Goal: Information Seeking & Learning: Learn about a topic

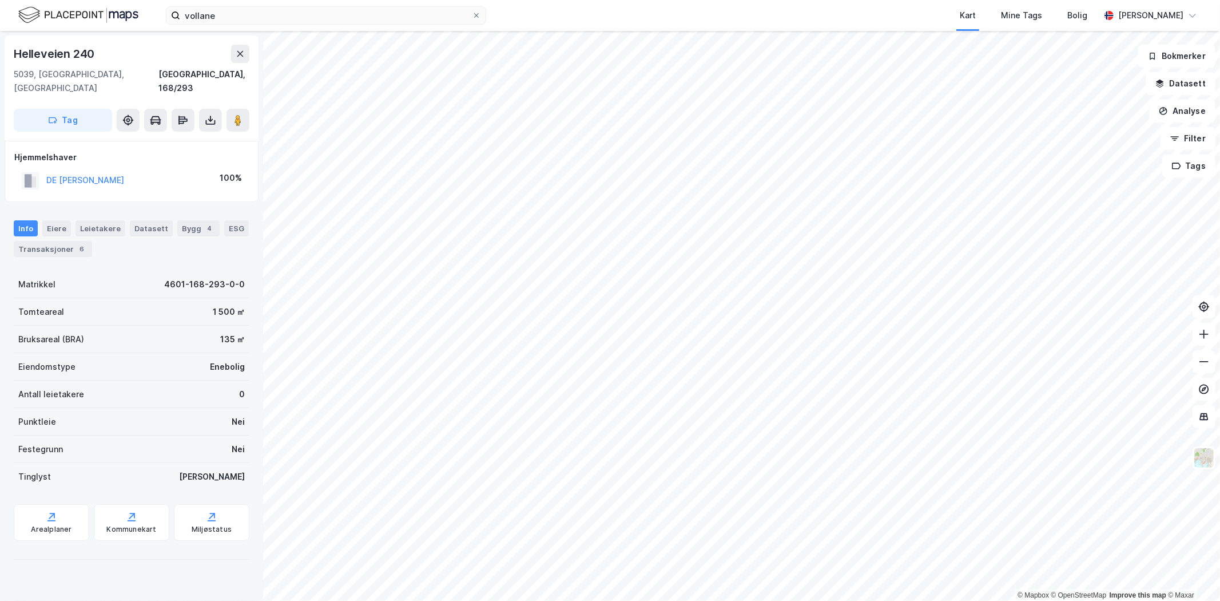
click at [721, 600] on html "vollane Kart Mine Tags Bolig Marius Lien © Mapbox © OpenStreetMap Improve this …" at bounding box center [610, 300] width 1220 height 601
click at [93, 241] on div "Transaksjoner 4" at bounding box center [82, 249] width 78 height 16
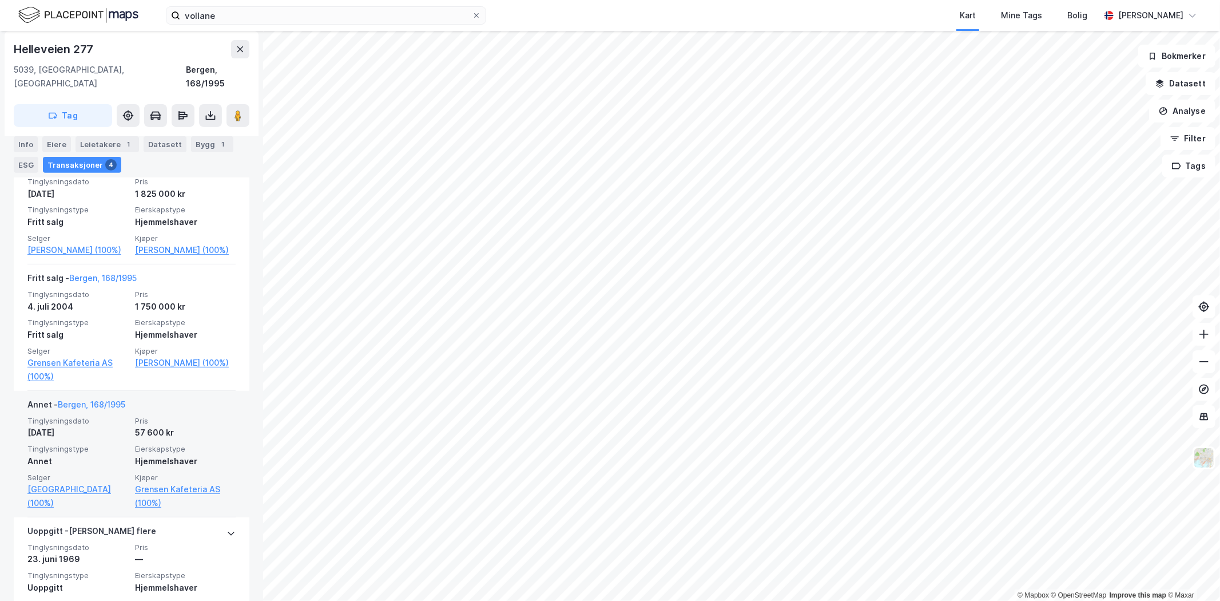
scroll to position [297, 0]
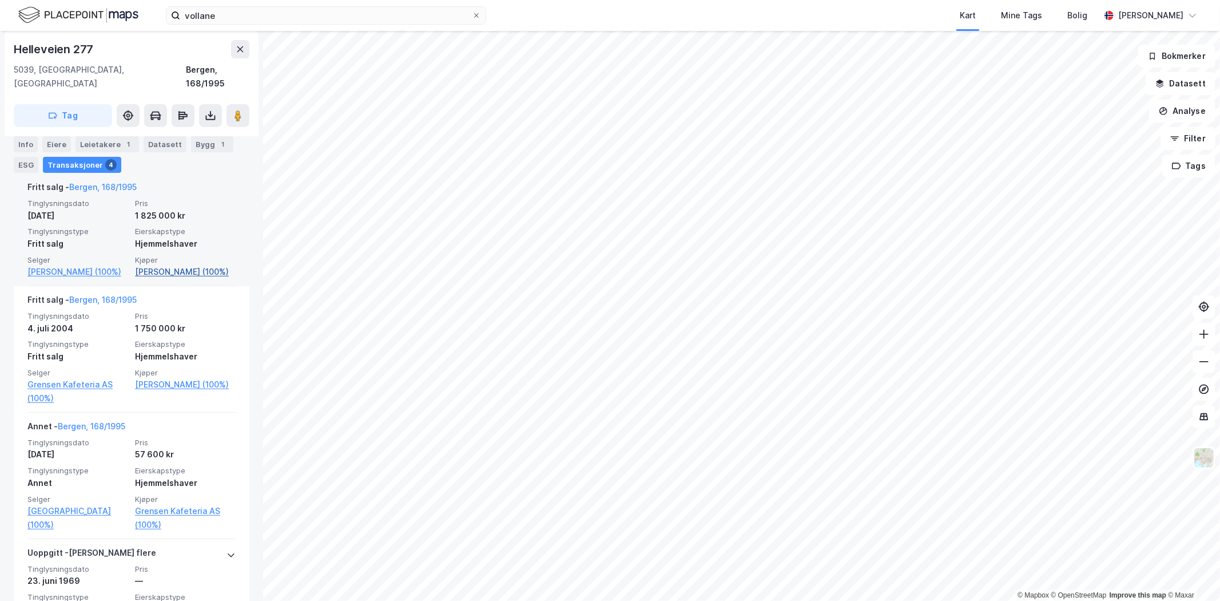
click at [159, 265] on link "Saied Besha Ali (100%)" at bounding box center [185, 272] width 101 height 14
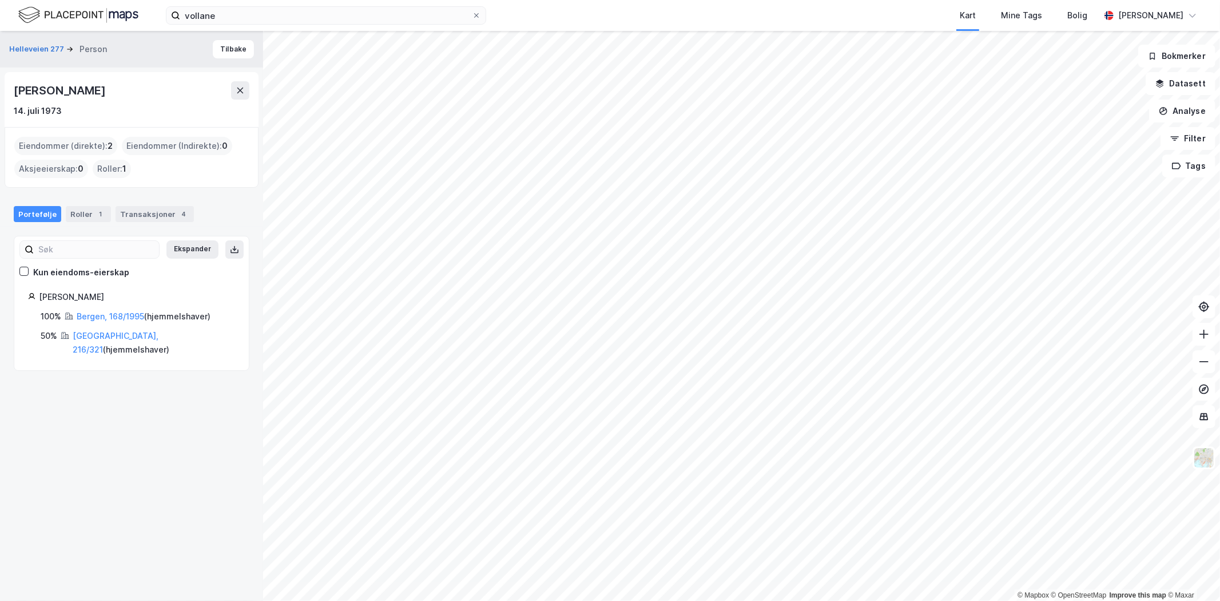
drag, startPoint x: 105, startPoint y: 89, endPoint x: 0, endPoint y: 87, distance: 105.3
click at [0, 87] on div "Helleveien 277 Person Tilbake Besha Ali Saied 14. juli 1973 Eiendommer (direkte…" at bounding box center [131, 316] width 263 height 570
copy div "Besha Ali Saied"
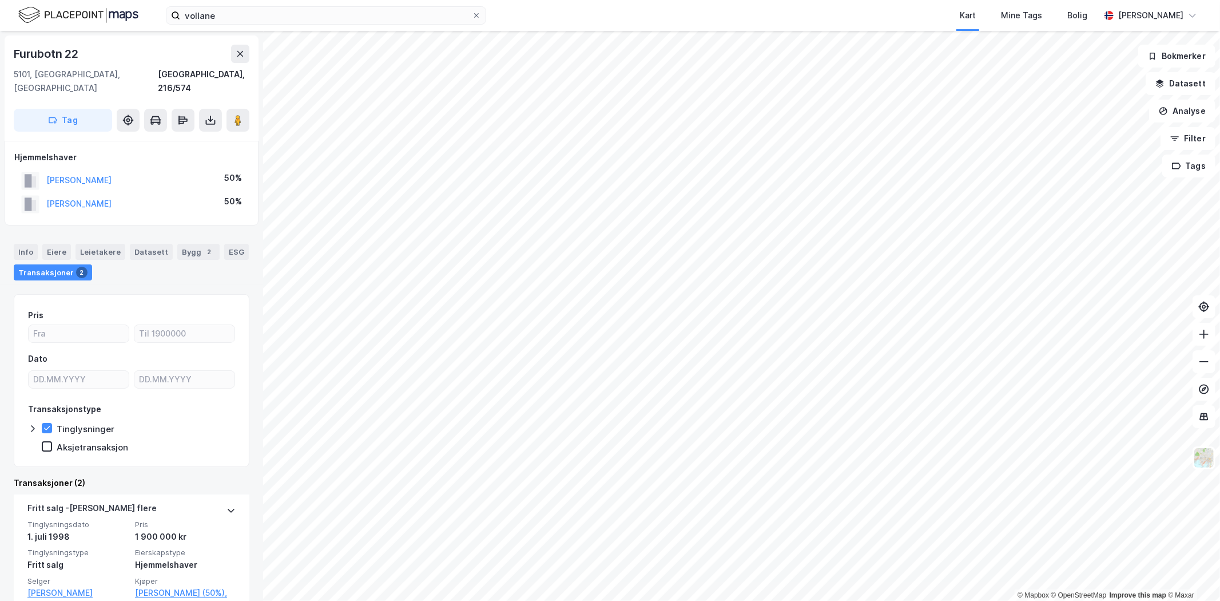
scroll to position [94, 0]
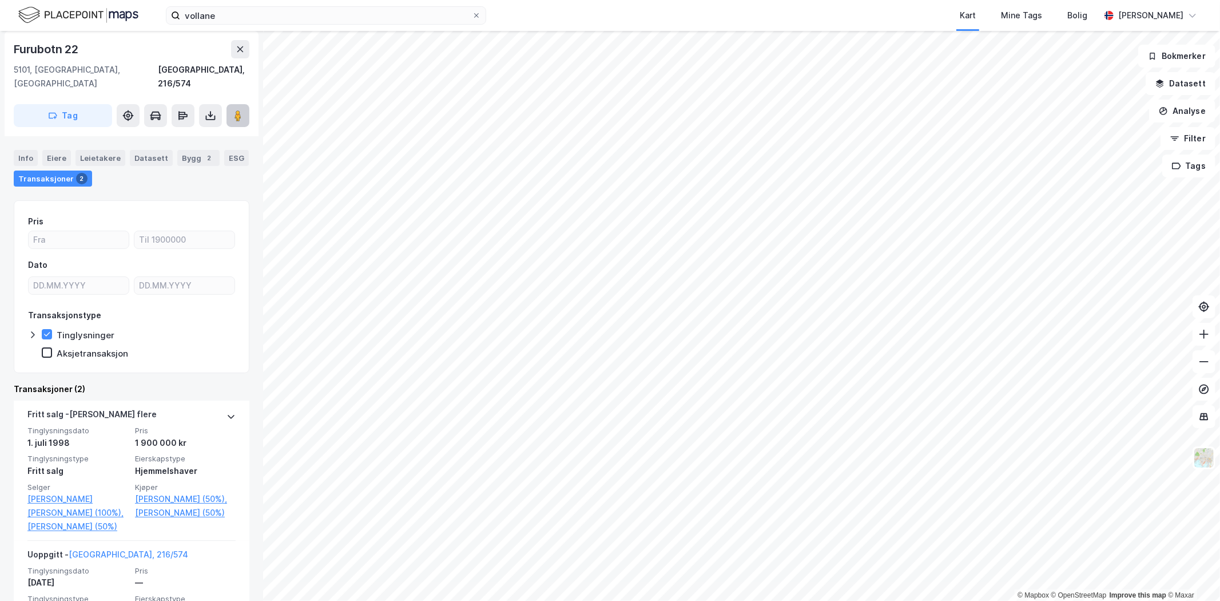
click at [236, 110] on image at bounding box center [237, 115] width 7 height 11
click at [25, 150] on div "Info" at bounding box center [26, 158] width 24 height 16
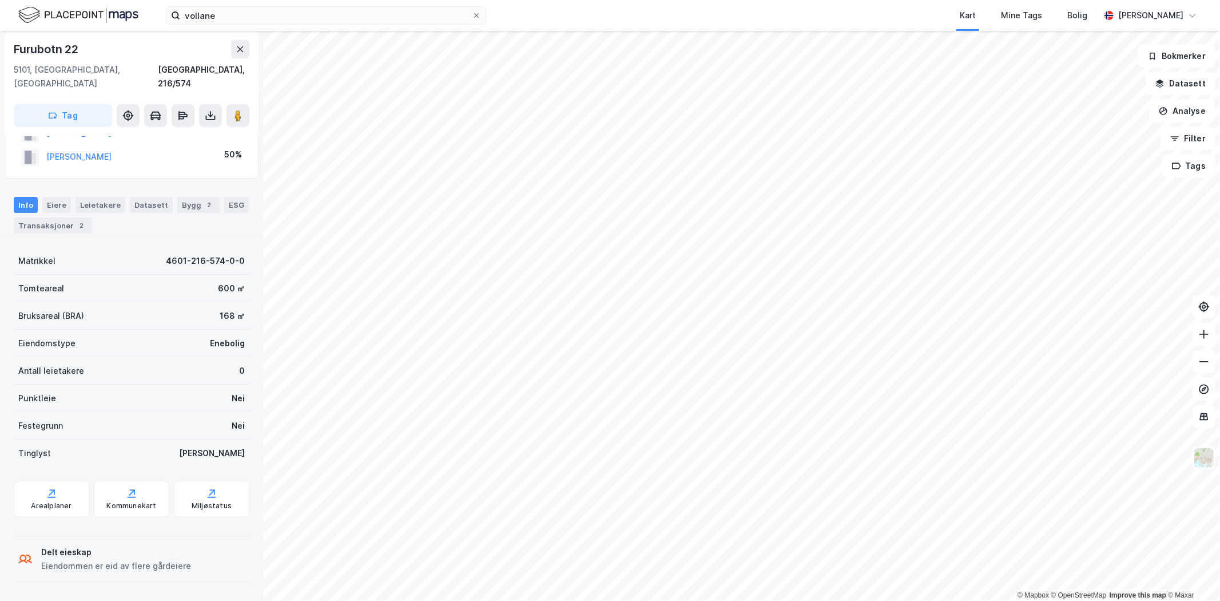
scroll to position [33, 0]
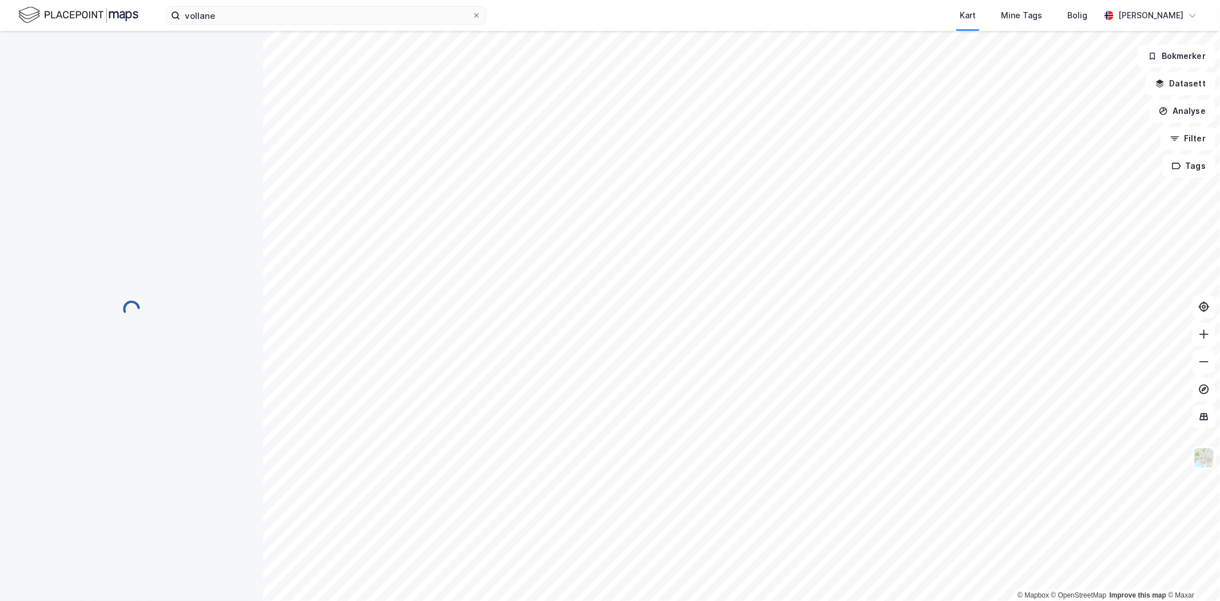
scroll to position [33, 0]
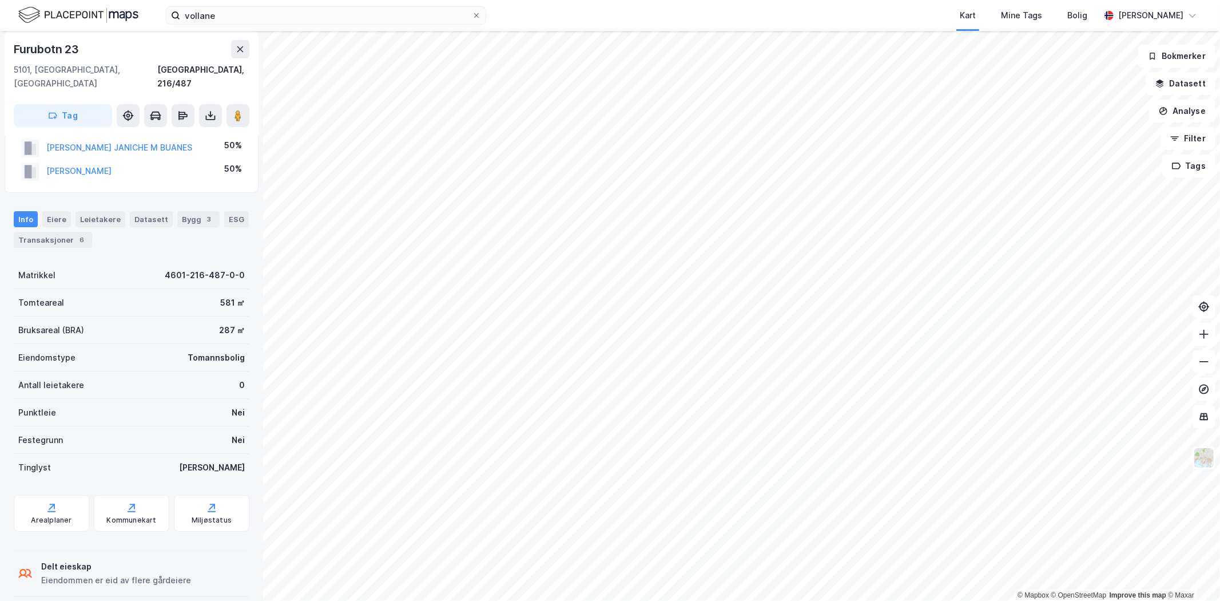
scroll to position [33, 0]
click at [55, 232] on div "Transaksjoner 6" at bounding box center [53, 240] width 78 height 16
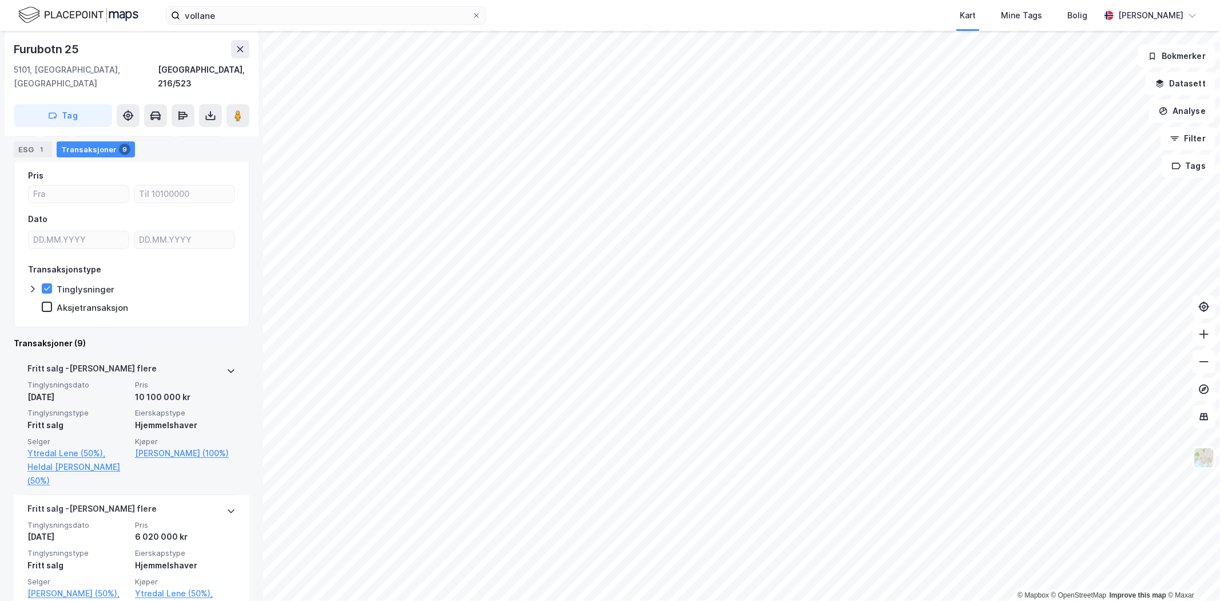
scroll to position [127, 0]
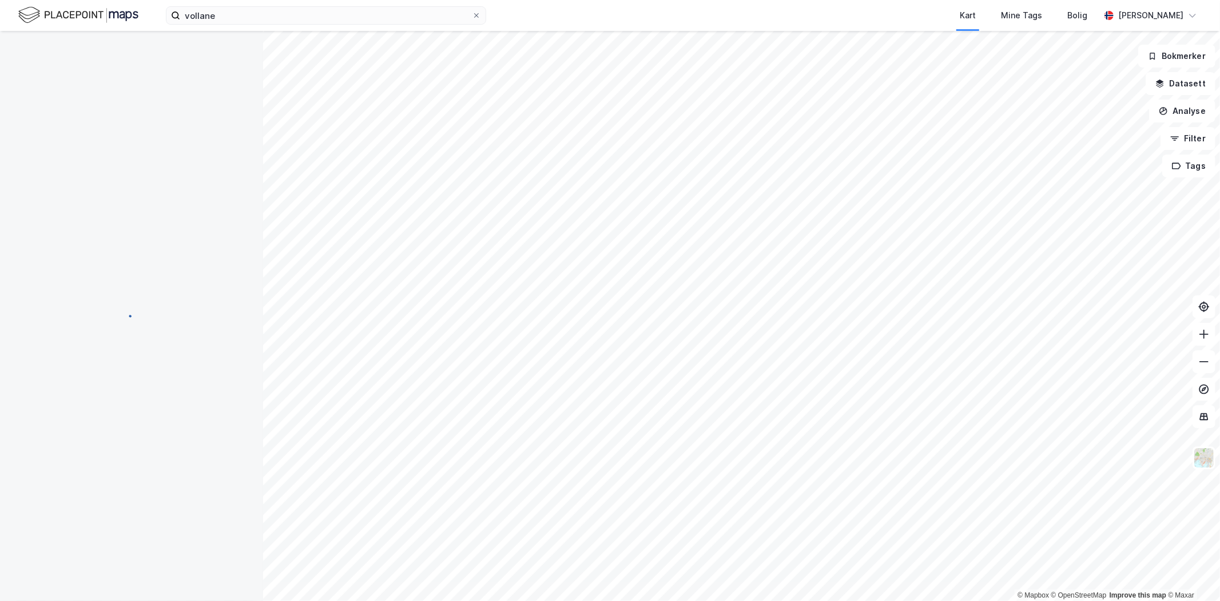
scroll to position [94, 0]
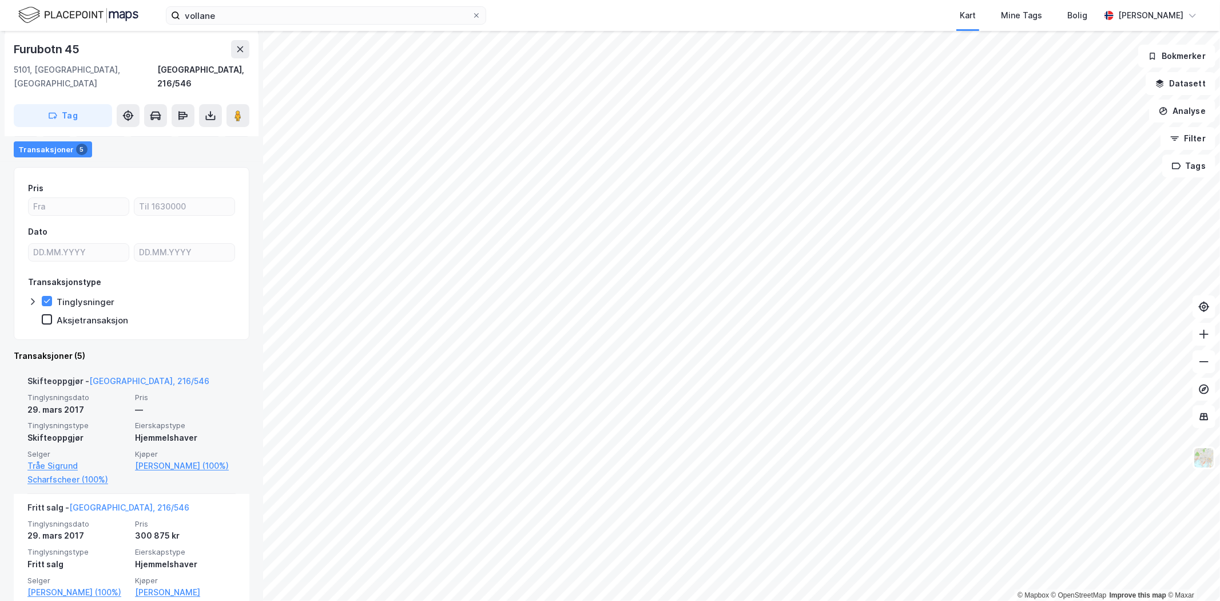
scroll to position [190, 0]
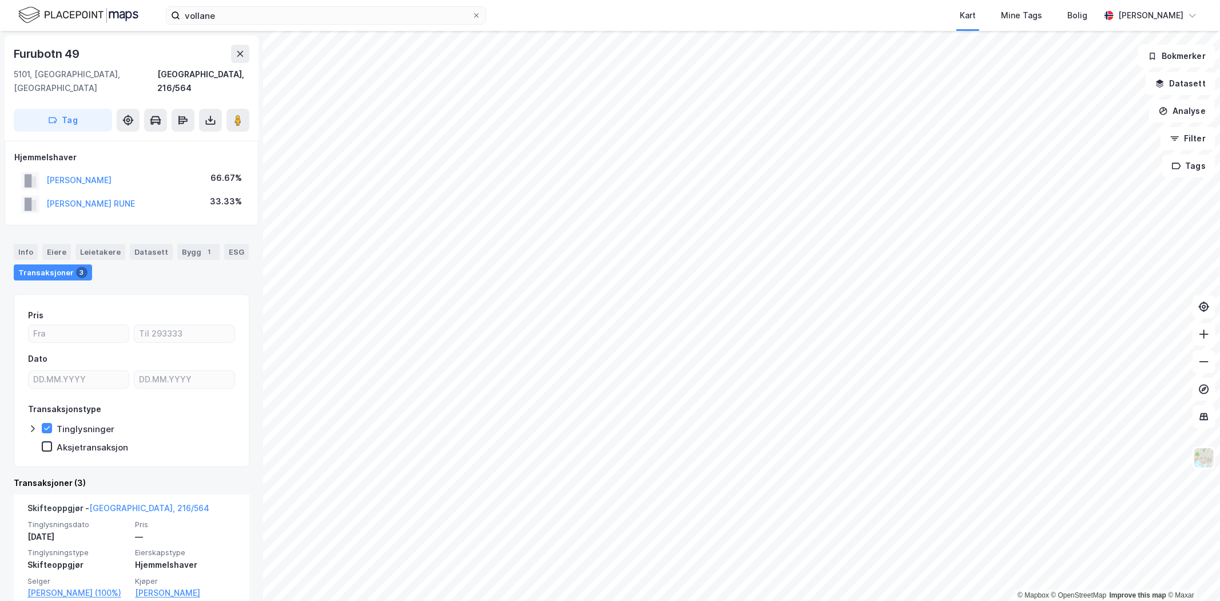
scroll to position [94, 0]
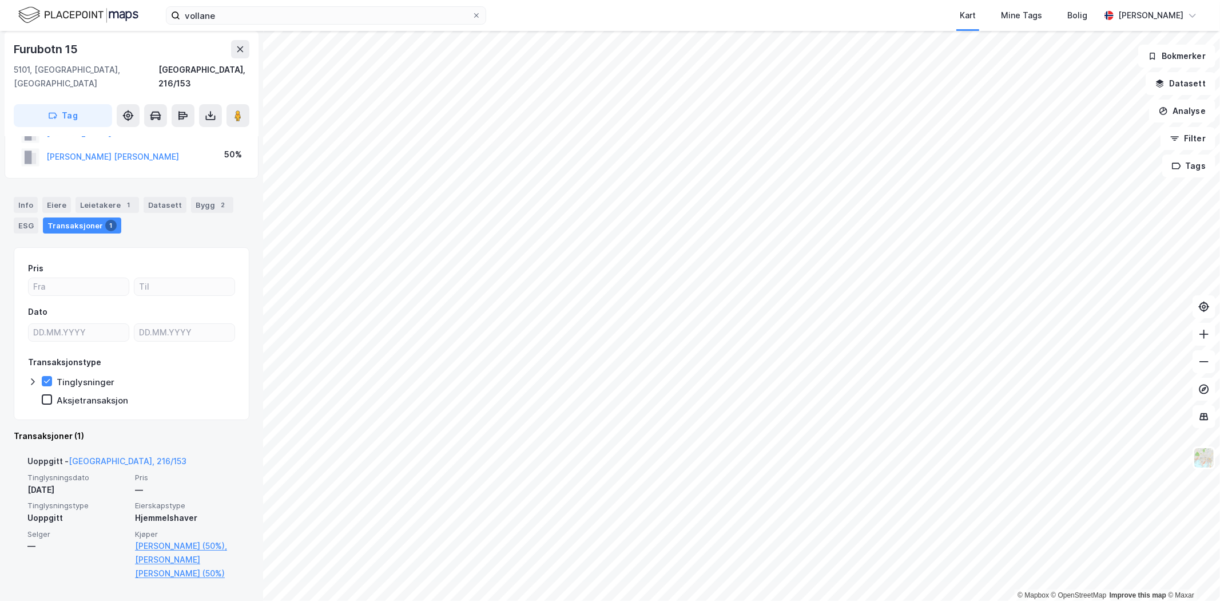
scroll to position [46, 0]
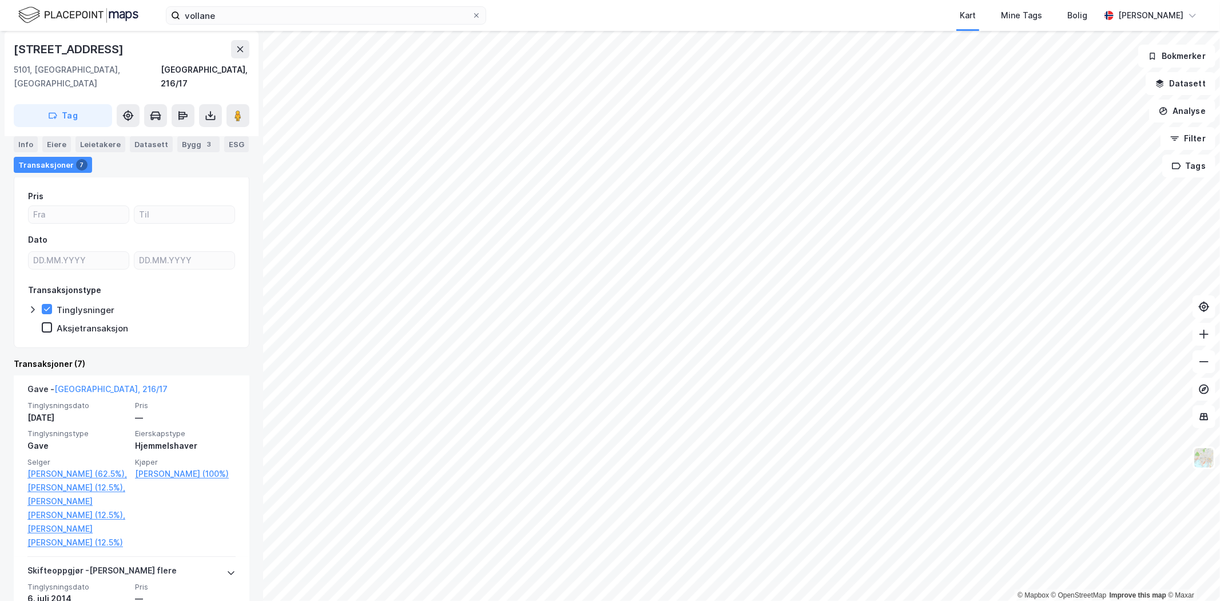
scroll to position [127, 0]
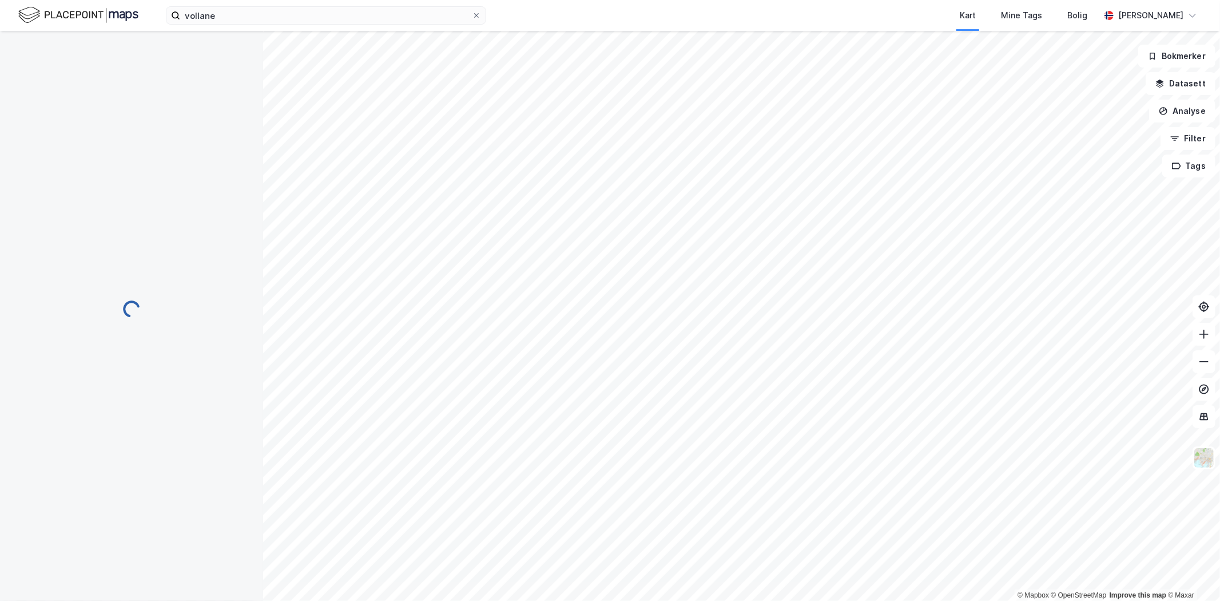
scroll to position [51, 0]
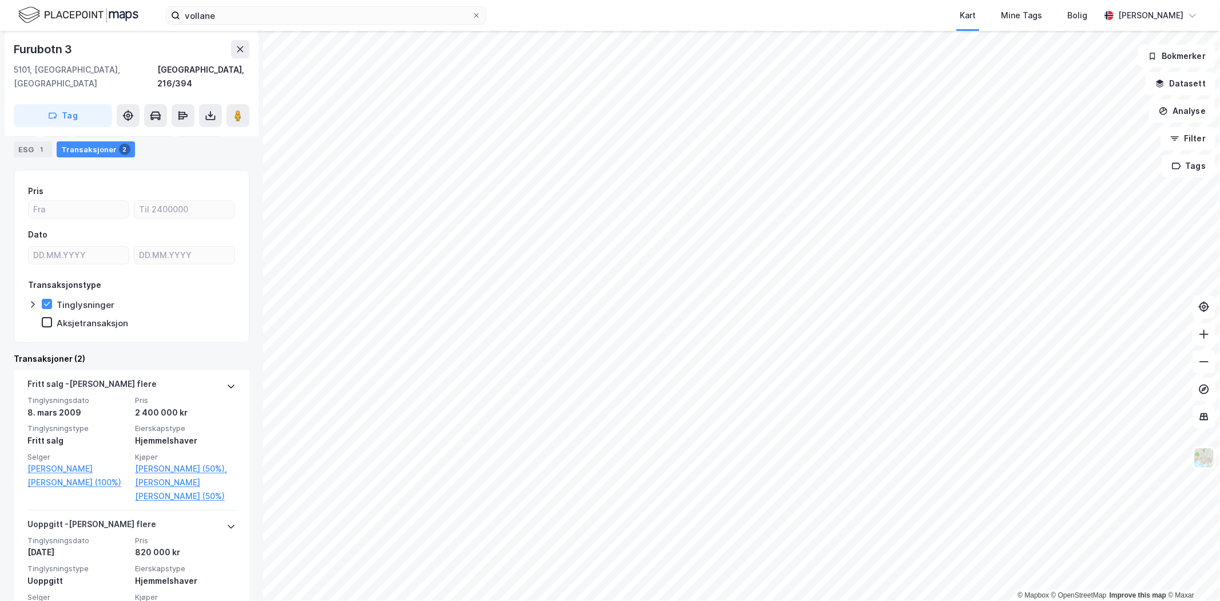
scroll to position [127, 0]
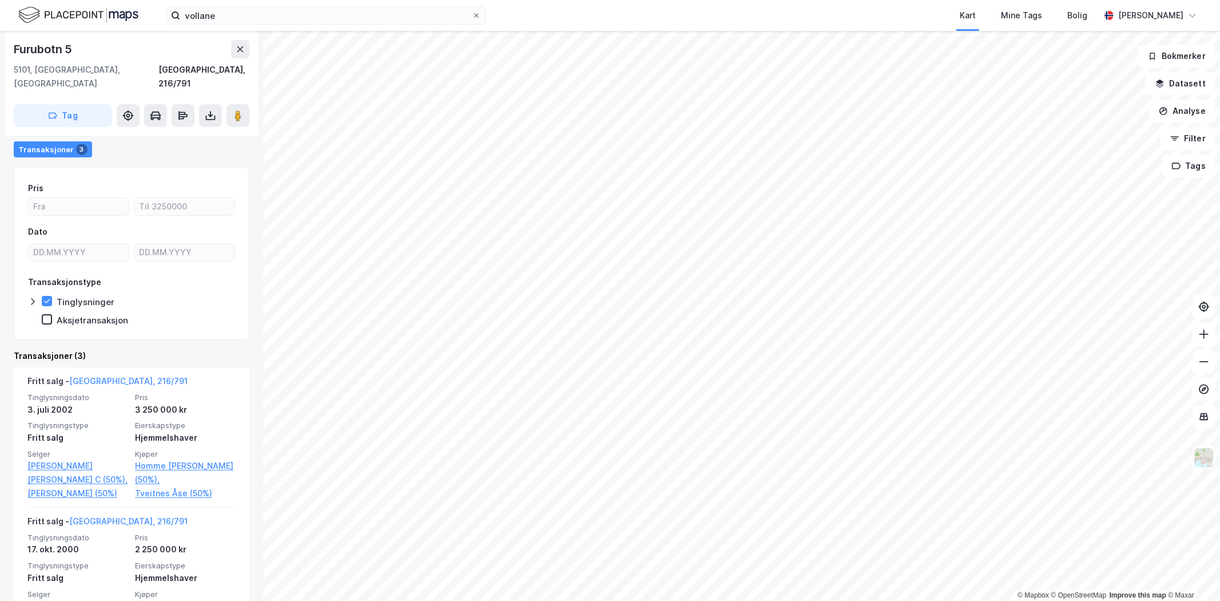
scroll to position [94, 0]
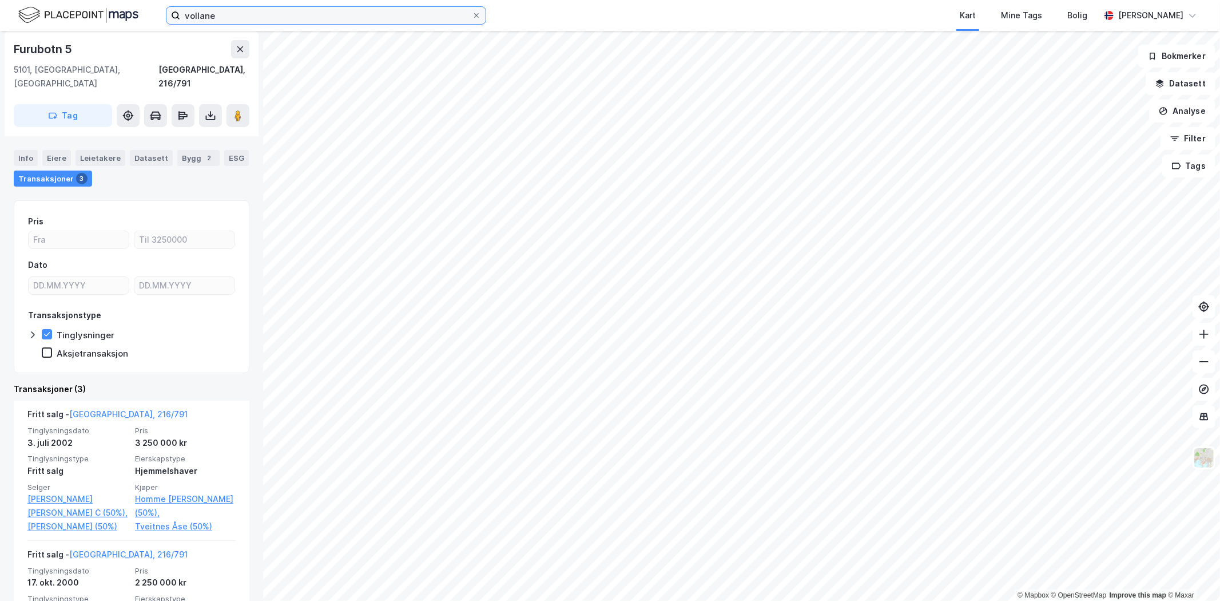
click at [232, 23] on input "vollane" at bounding box center [326, 15] width 292 height 17
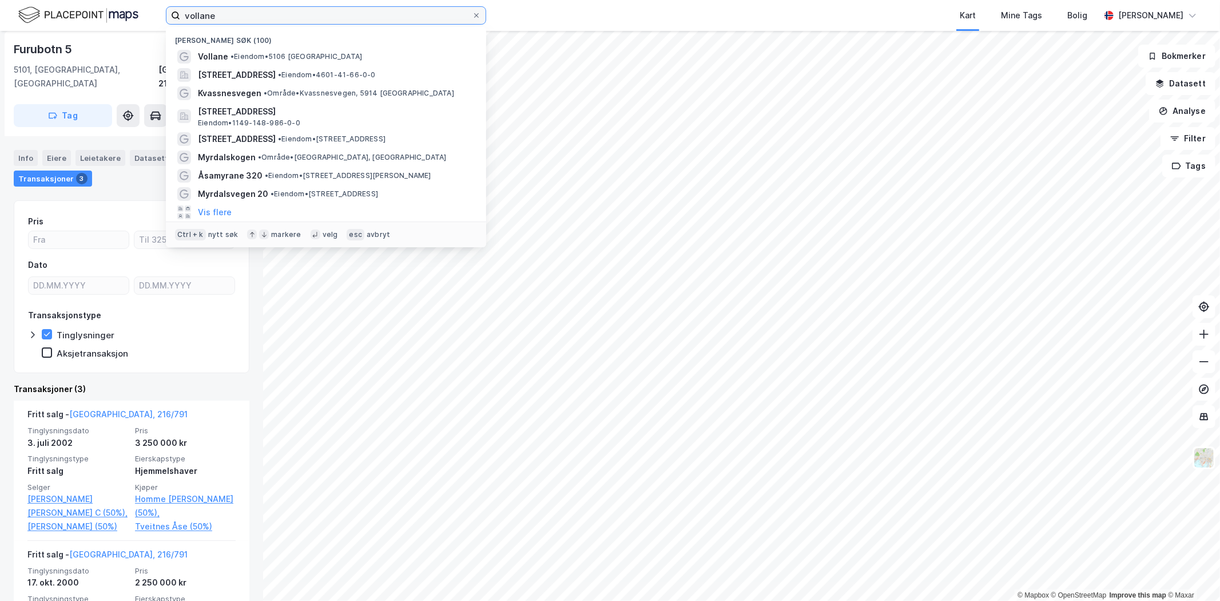
click at [238, 15] on input "vollane" at bounding box center [326, 15] width 292 height 17
paste input "Sara Camilla Deisz"
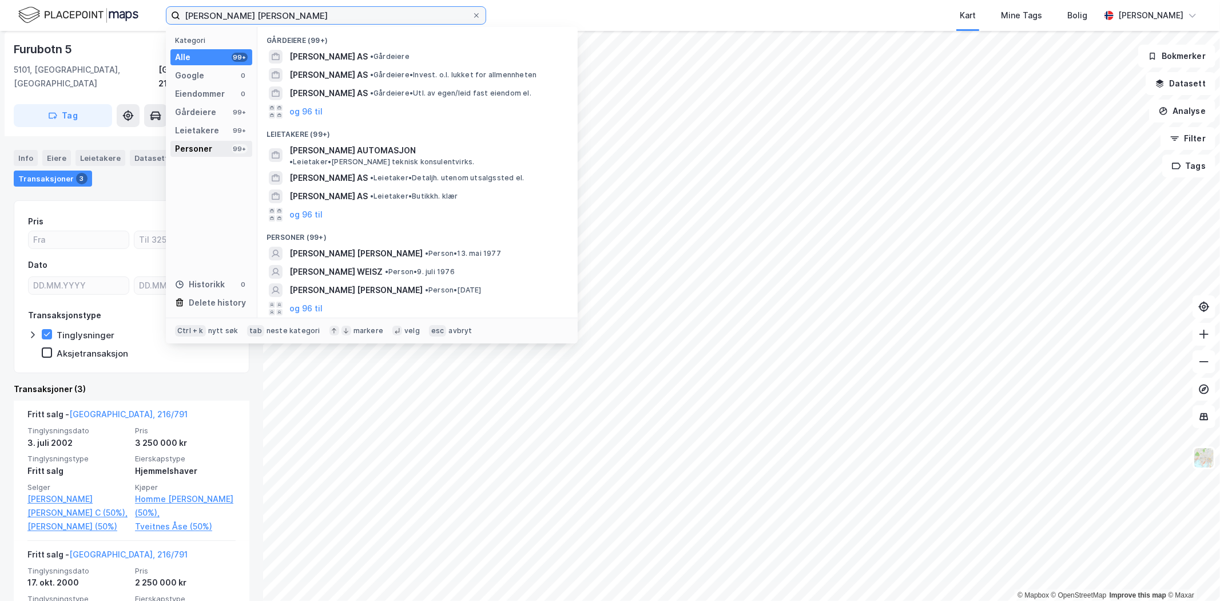
type input "Sara Camilla Deisz"
click at [202, 142] on div "Personer" at bounding box center [193, 149] width 37 height 14
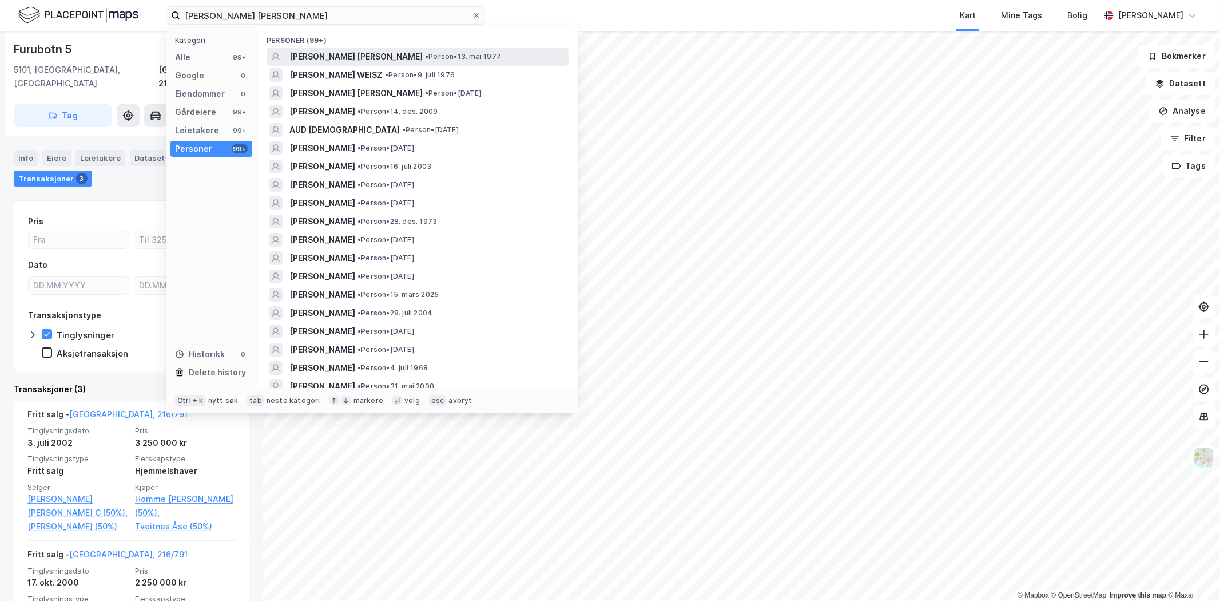
click at [328, 55] on span "SARA CAMILLA DEISZ GILMORE" at bounding box center [355, 57] width 133 height 14
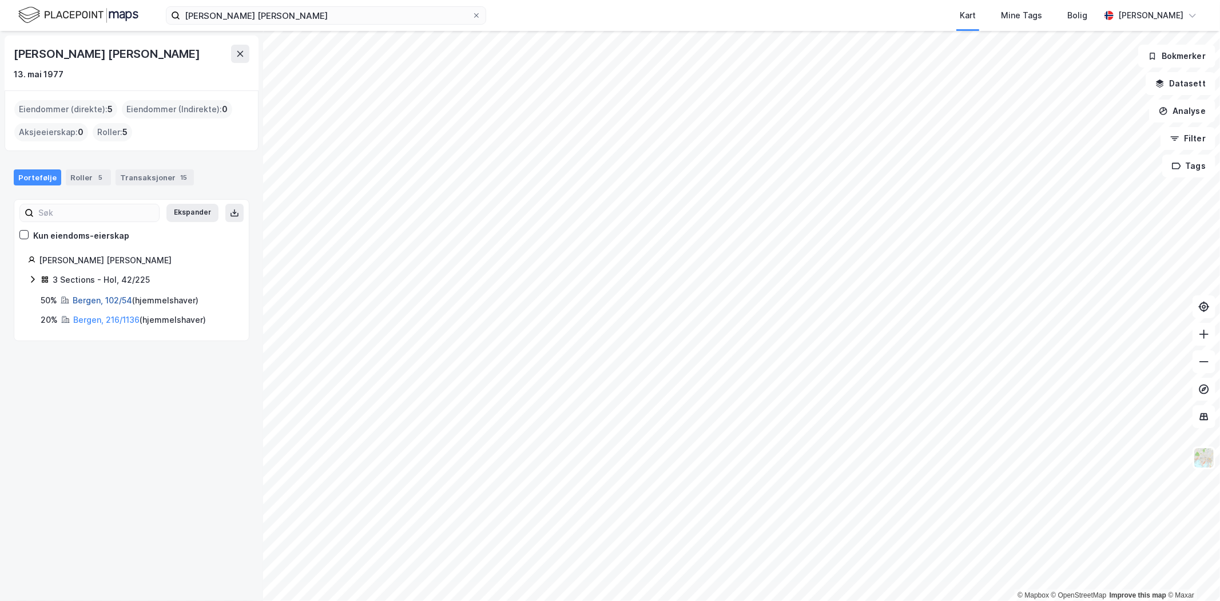
click at [100, 300] on link "Bergen, 102/54" at bounding box center [102, 300] width 59 height 10
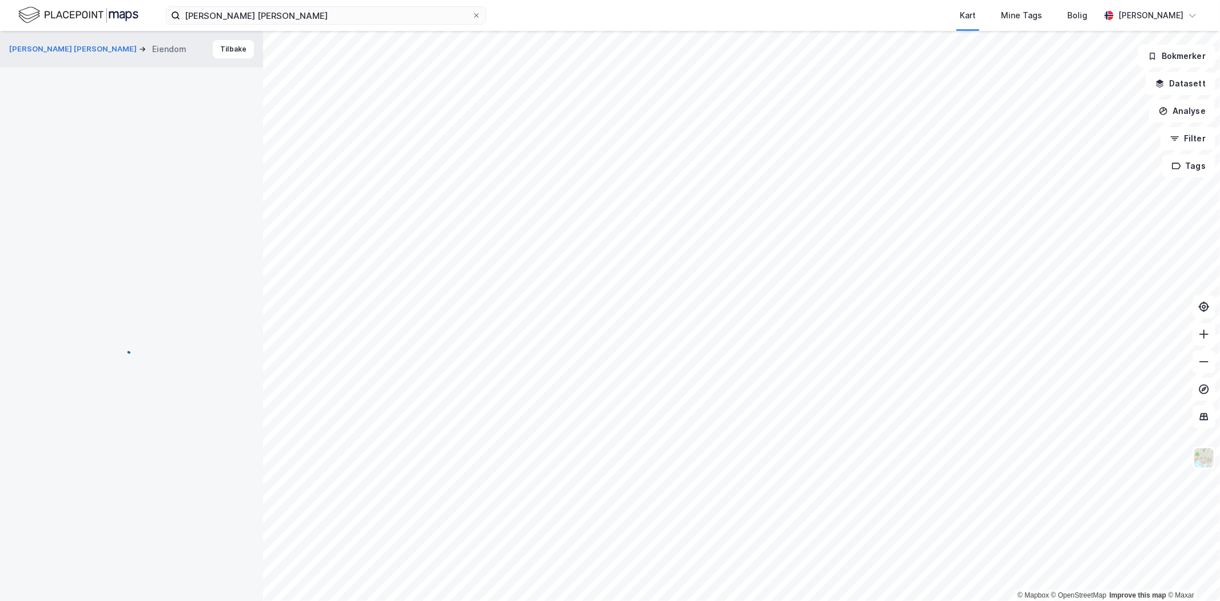
scroll to position [70, 0]
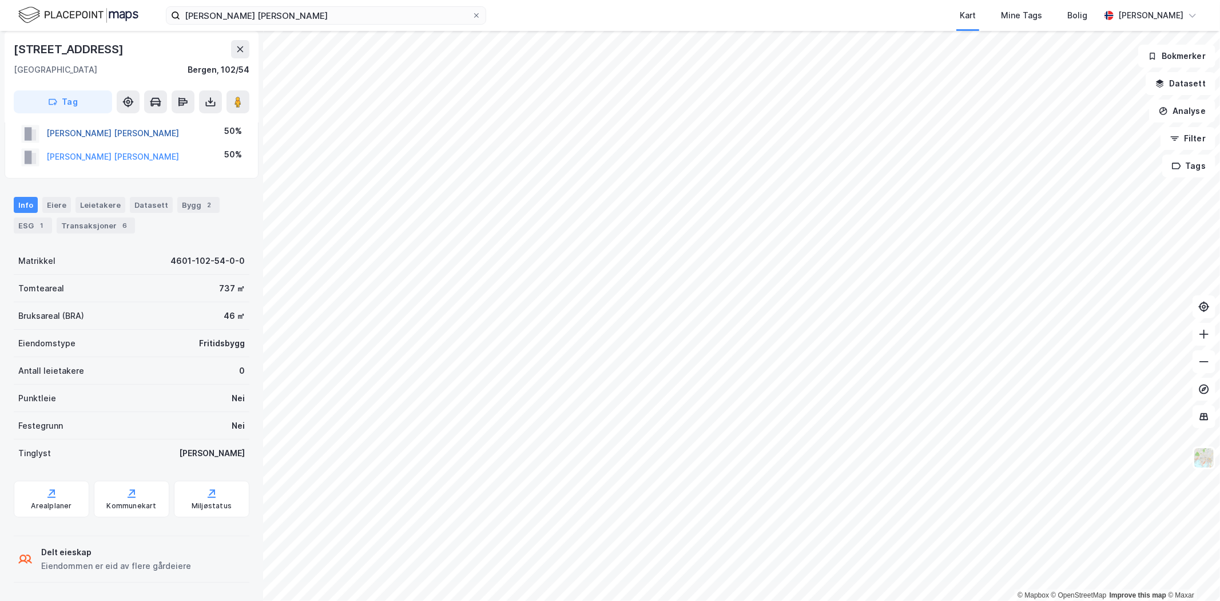
click at [0, 0] on button "GILMORE MARKUS ELLINGSEN" at bounding box center [0, 0] width 0 height 0
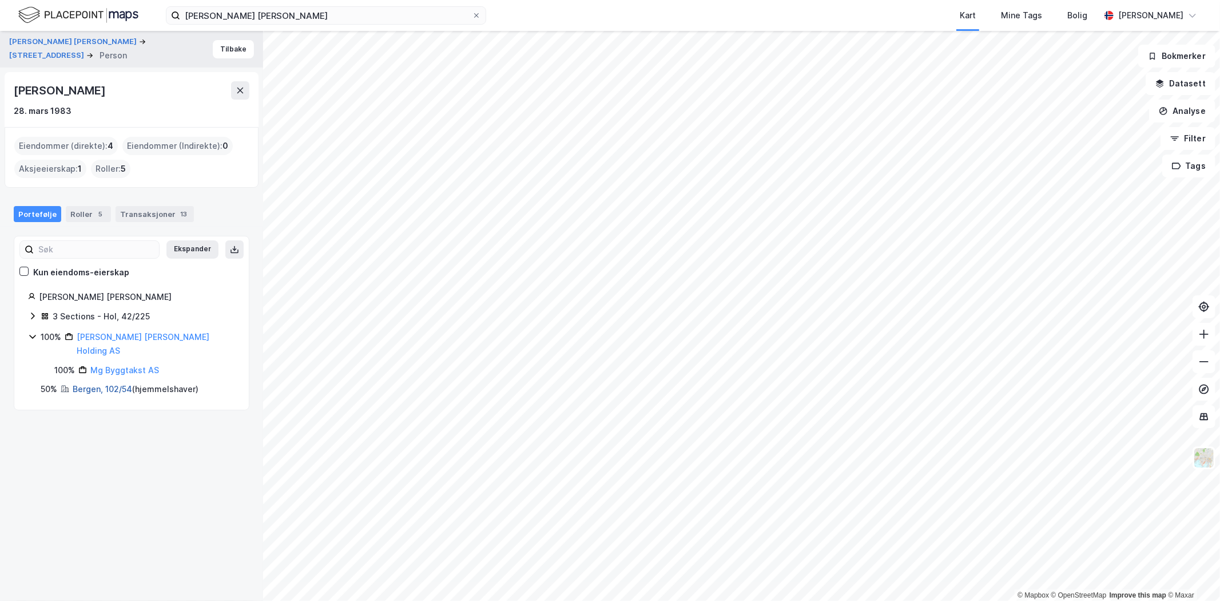
click at [90, 384] on link "Bergen, 102/54" at bounding box center [102, 389] width 59 height 10
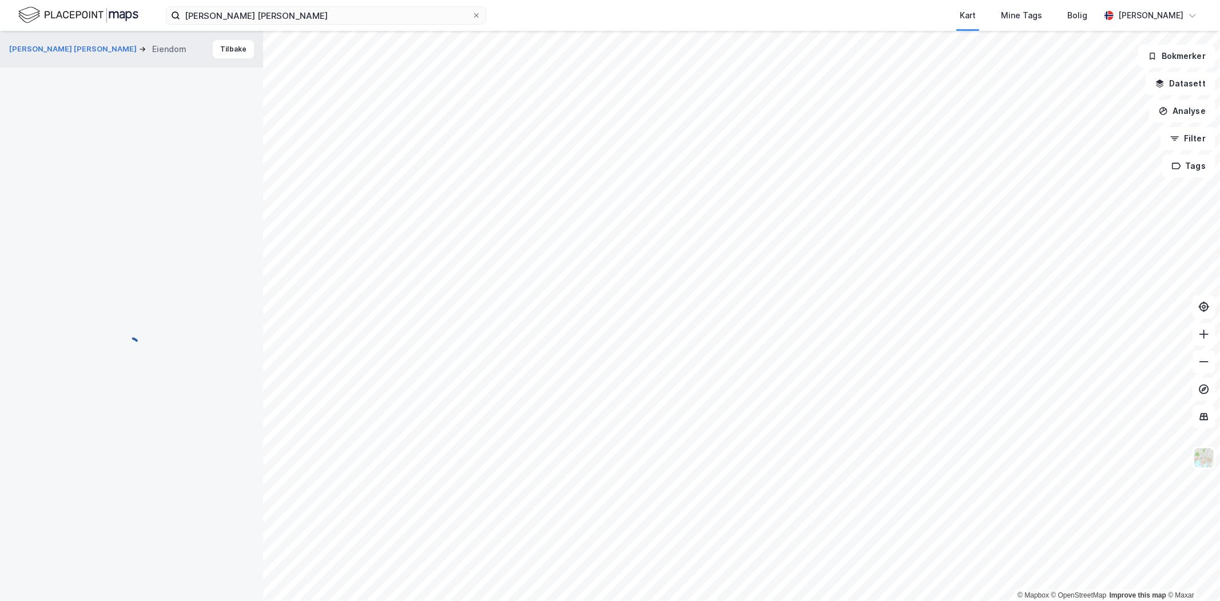
scroll to position [70, 0]
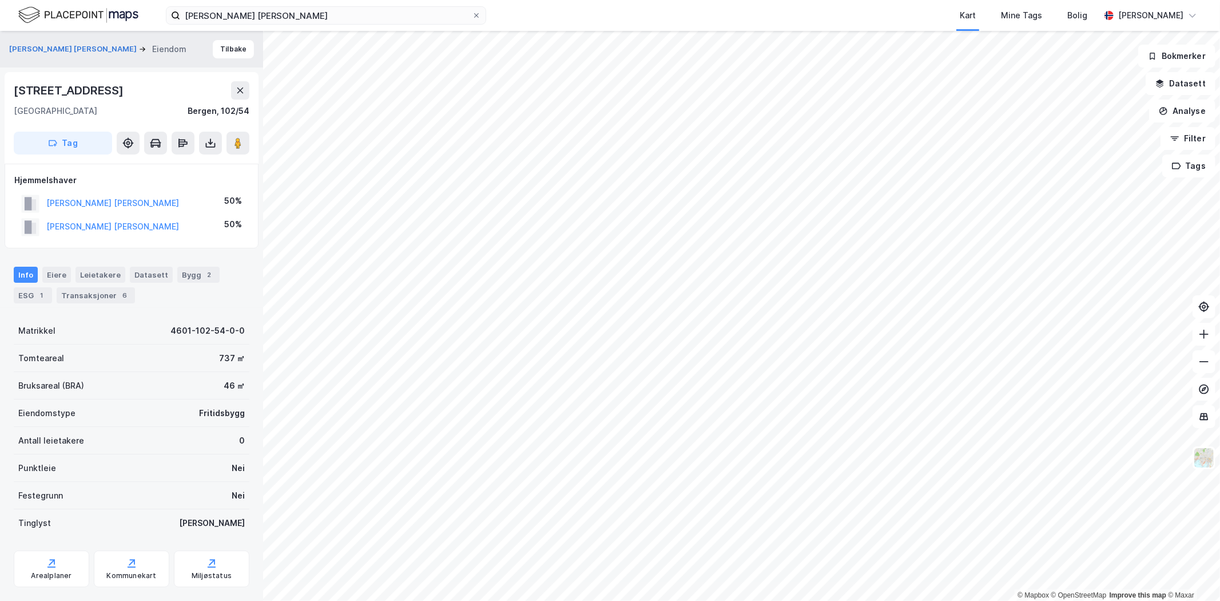
scroll to position [70, 0]
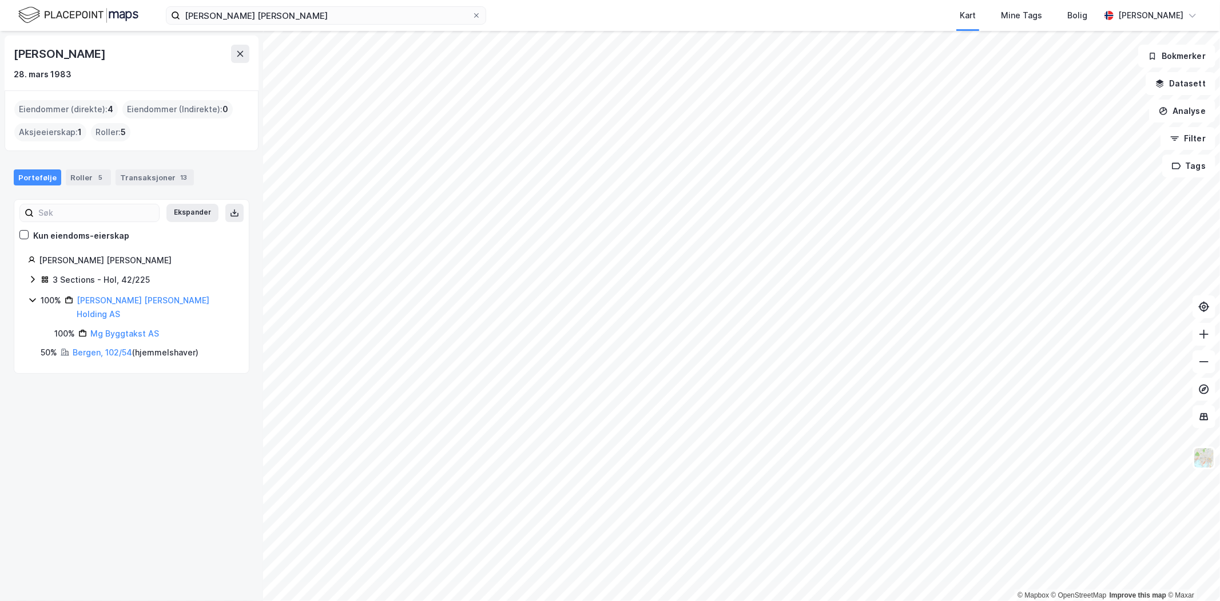
click at [32, 278] on icon at bounding box center [32, 279] width 9 height 9
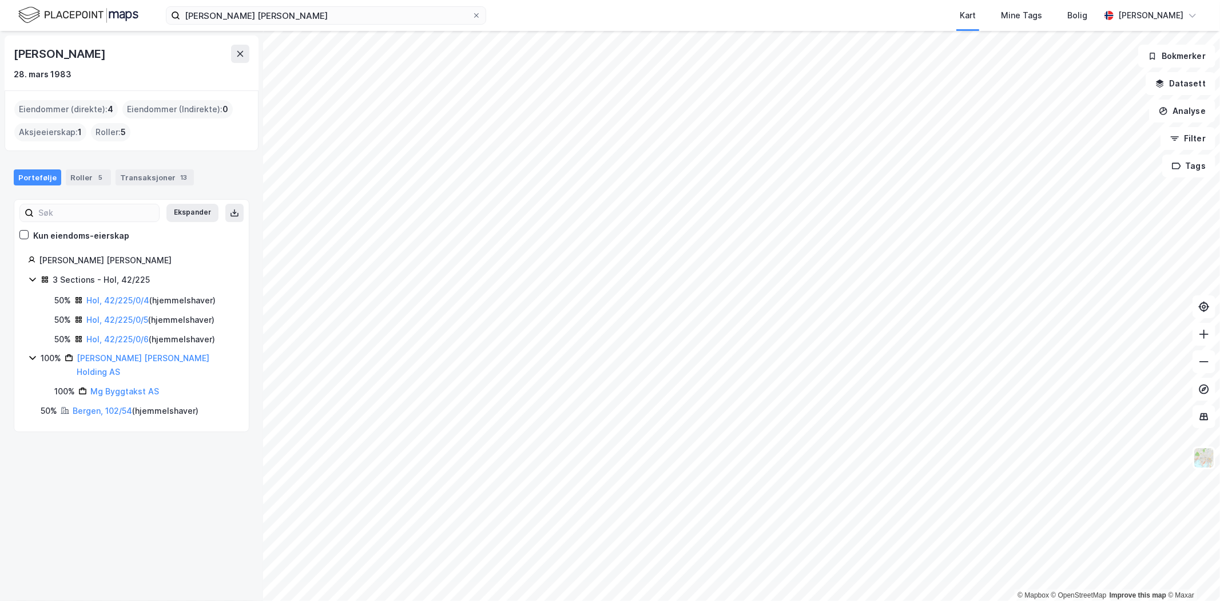
drag, startPoint x: 153, startPoint y: 52, endPoint x: 1, endPoint y: 58, distance: 152.3
click at [1, 58] on div "Markus Ellingsen Gilmore 28. mars 1983 Eiendommer (direkte) : 4 Eiendommer (Ind…" at bounding box center [131, 316] width 263 height 570
copy div "Markus Ellingsen Gilmore"
click at [103, 405] on link "Bergen, 102/54" at bounding box center [102, 410] width 59 height 10
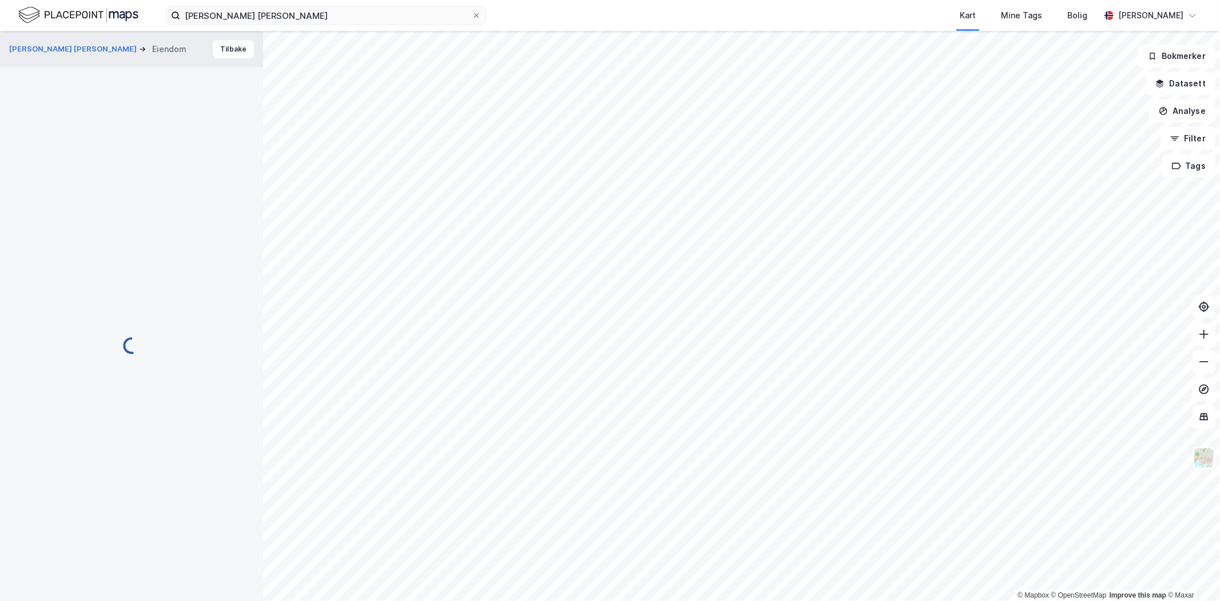
scroll to position [70, 0]
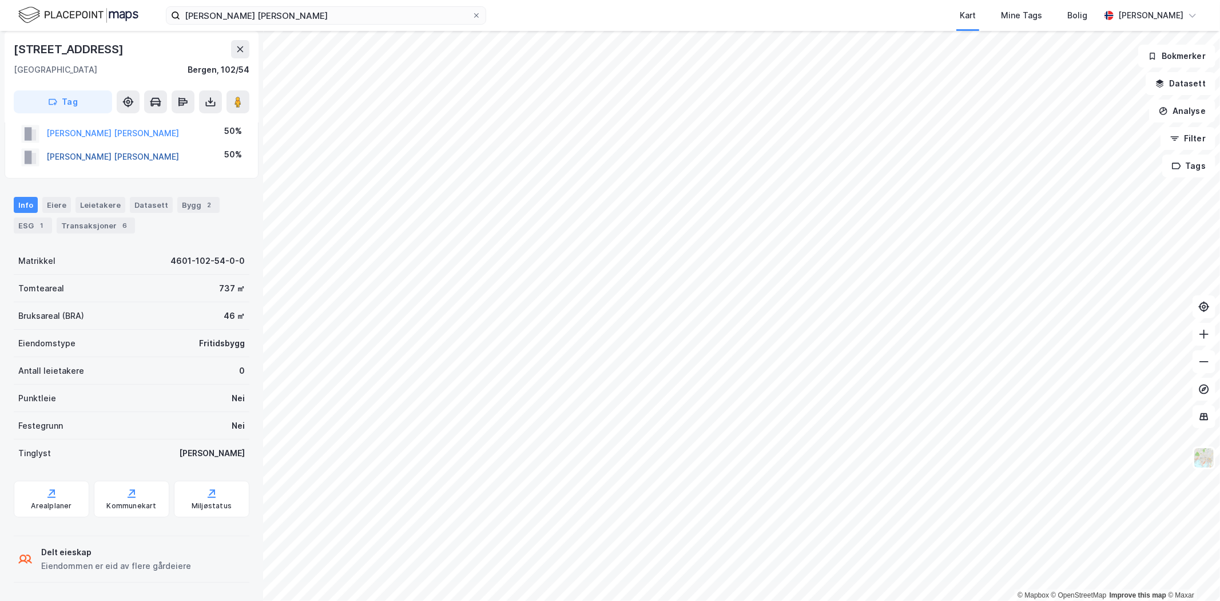
click at [0, 0] on button "GILMORE SARA C DEISZ" at bounding box center [0, 0] width 0 height 0
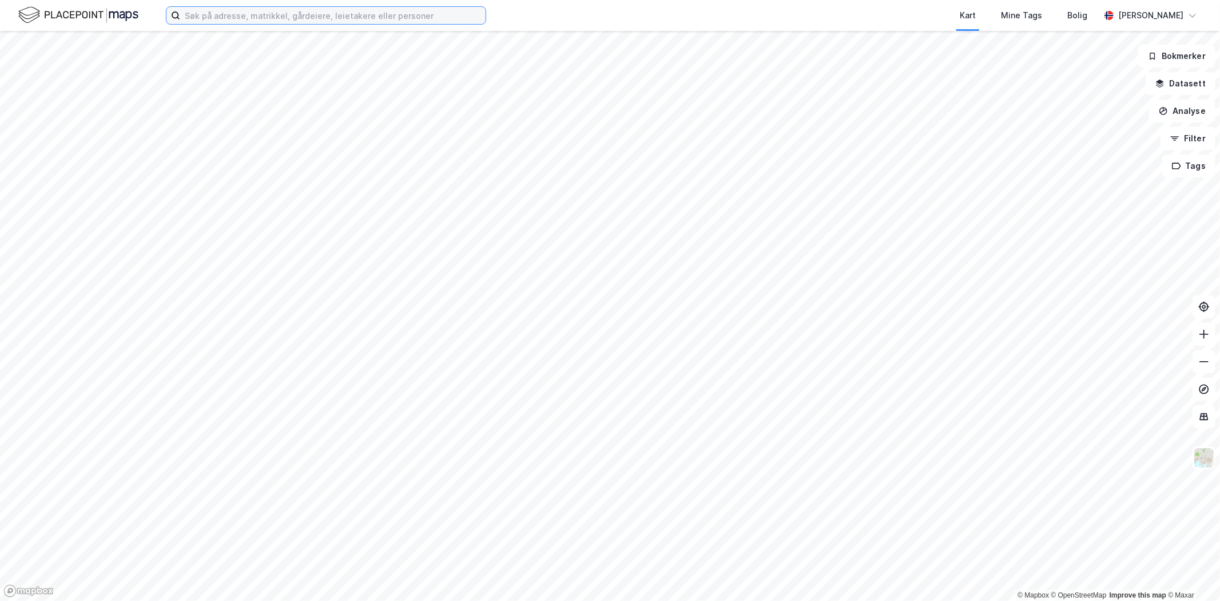
click at [224, 14] on input at bounding box center [332, 15] width 305 height 17
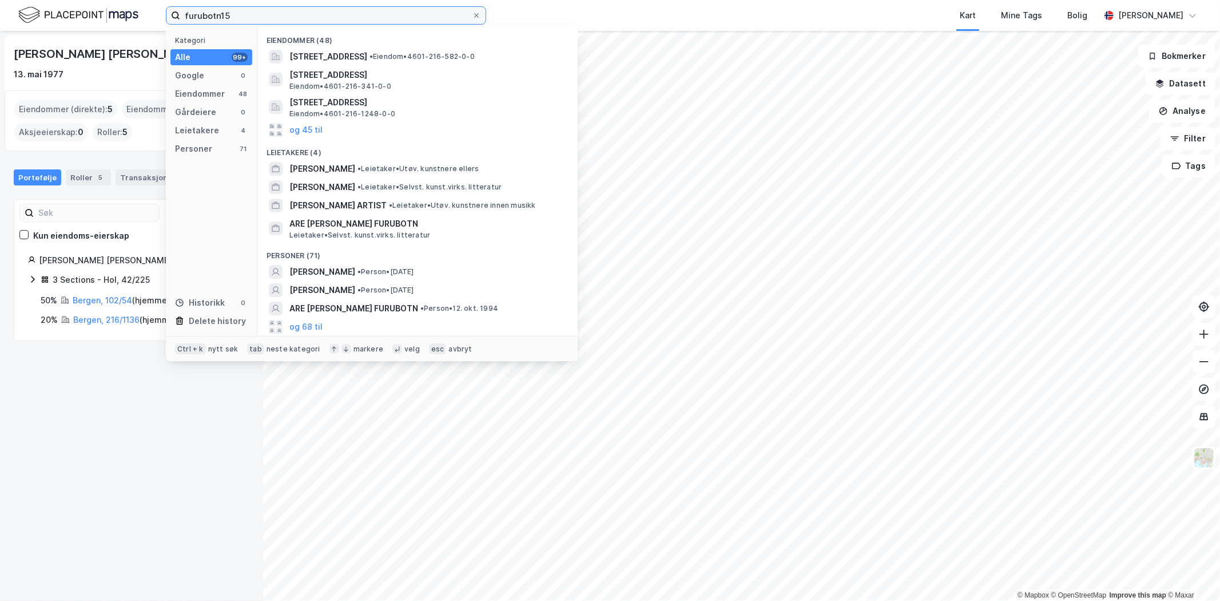
click at [221, 15] on input "furubotn15" at bounding box center [326, 15] width 292 height 17
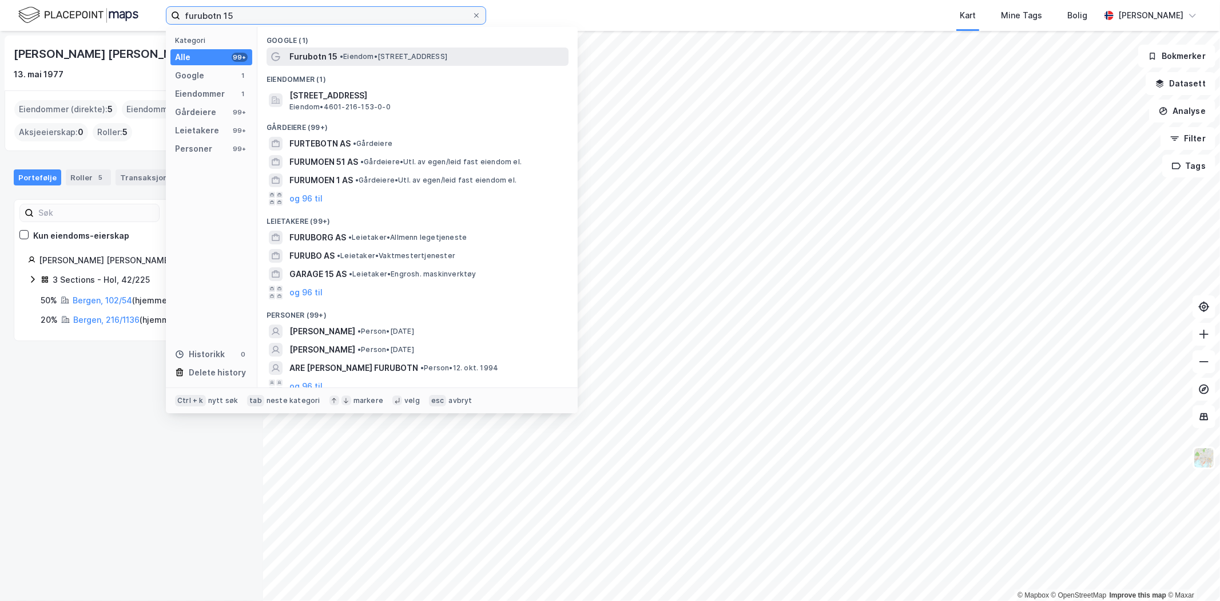
type input "furubotn 15"
click at [306, 54] on span "Furubotn 15" at bounding box center [313, 57] width 48 height 14
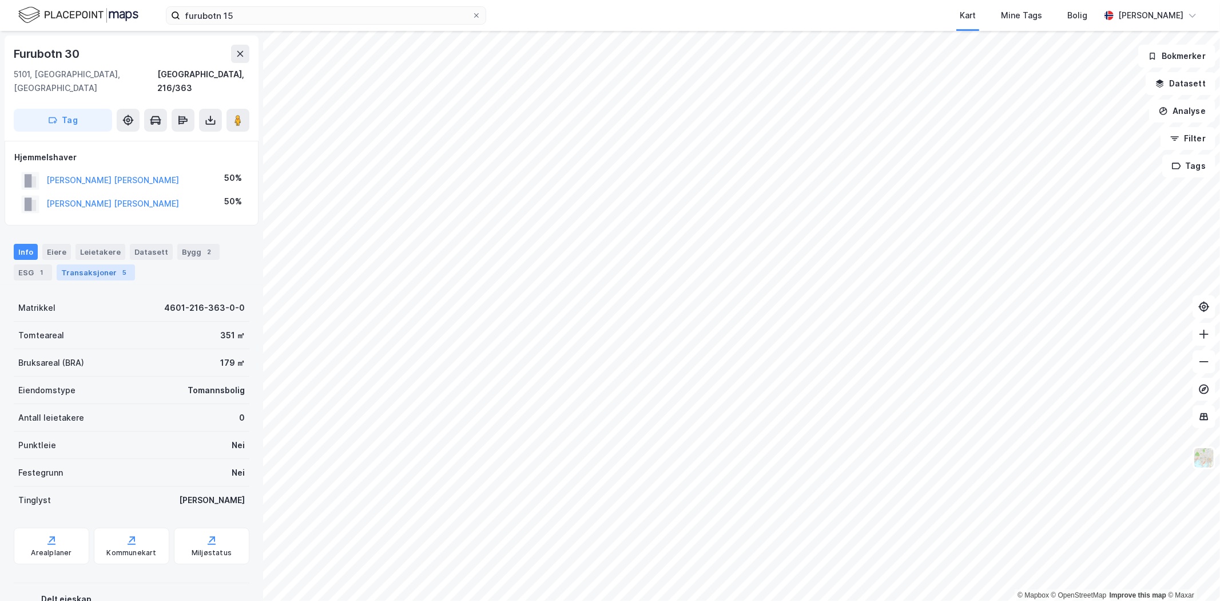
click at [88, 264] on div "Transaksjoner 5" at bounding box center [96, 272] width 78 height 16
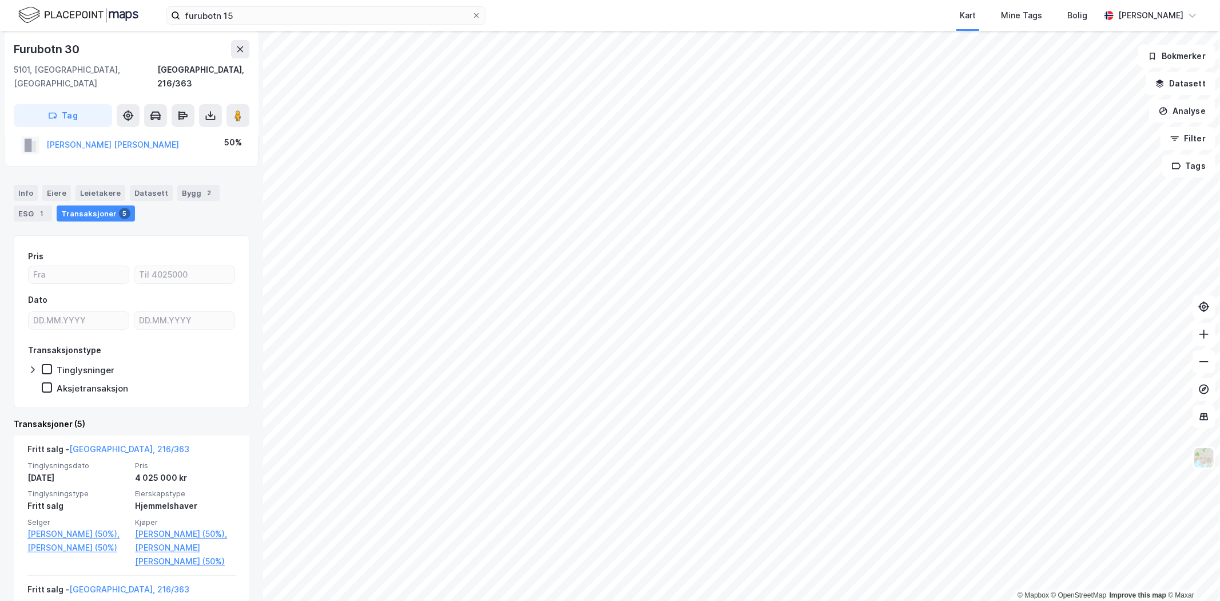
scroll to position [127, 0]
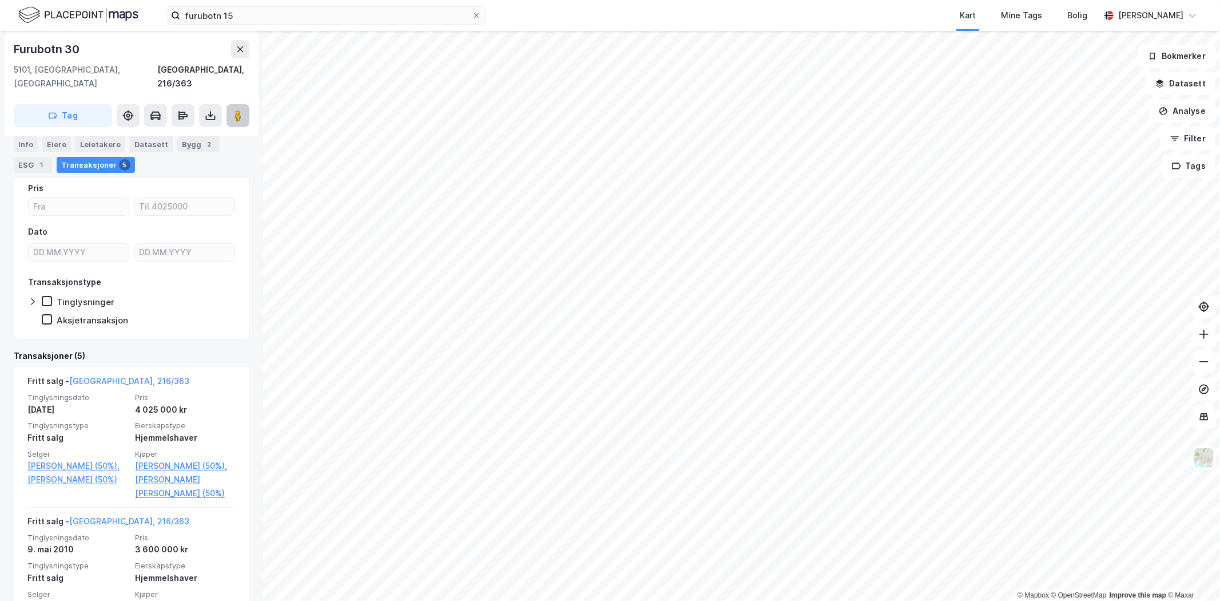
click at [241, 110] on icon at bounding box center [237, 115] width 11 height 11
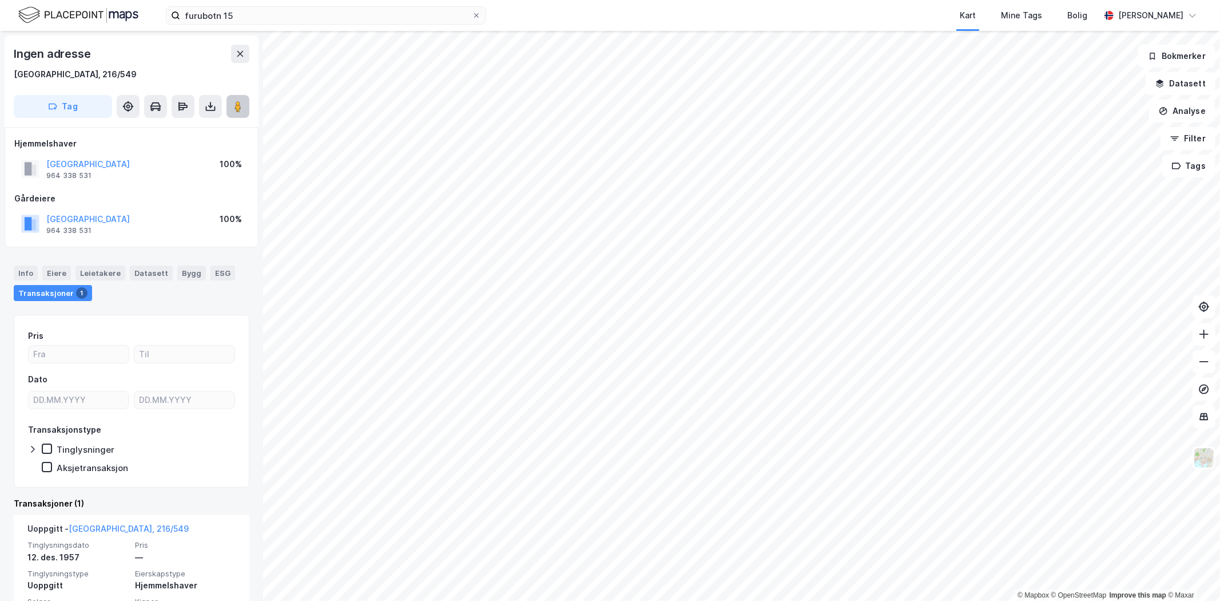
click at [242, 111] on icon at bounding box center [237, 106] width 11 height 11
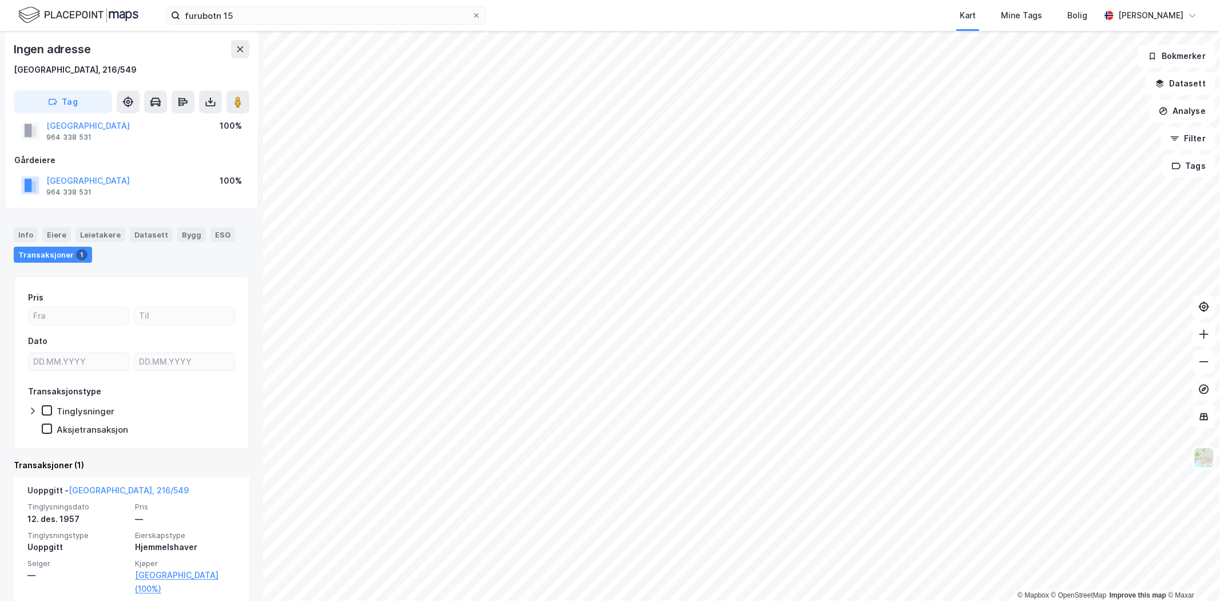
scroll to position [53, 0]
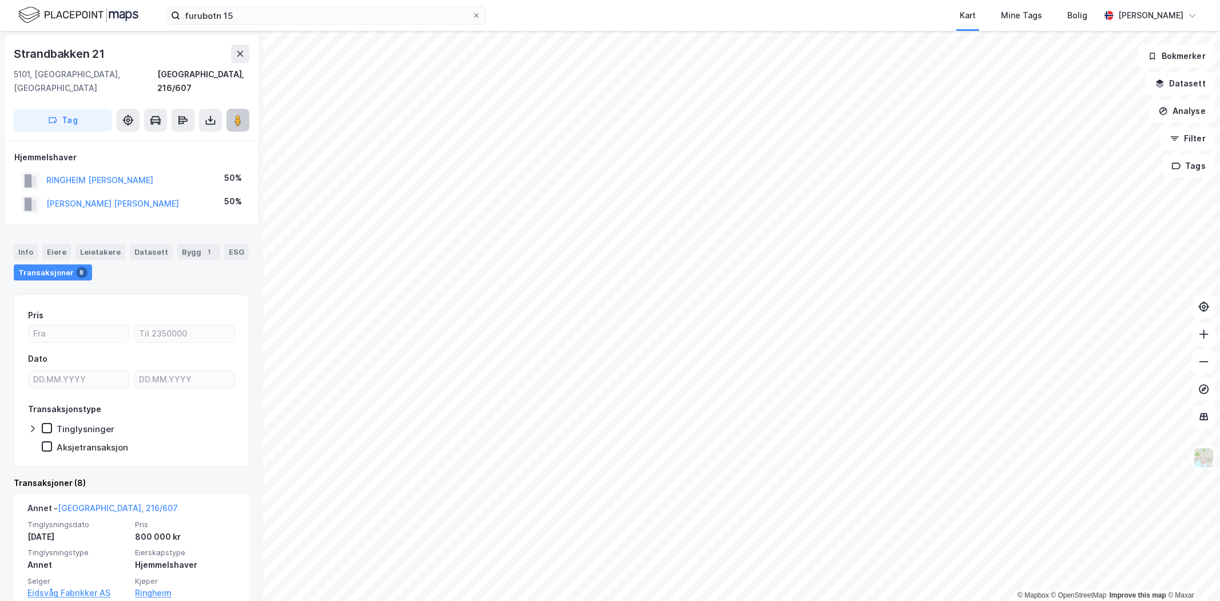
click at [236, 109] on button at bounding box center [237, 120] width 23 height 23
